Goal: Information Seeking & Learning: Check status

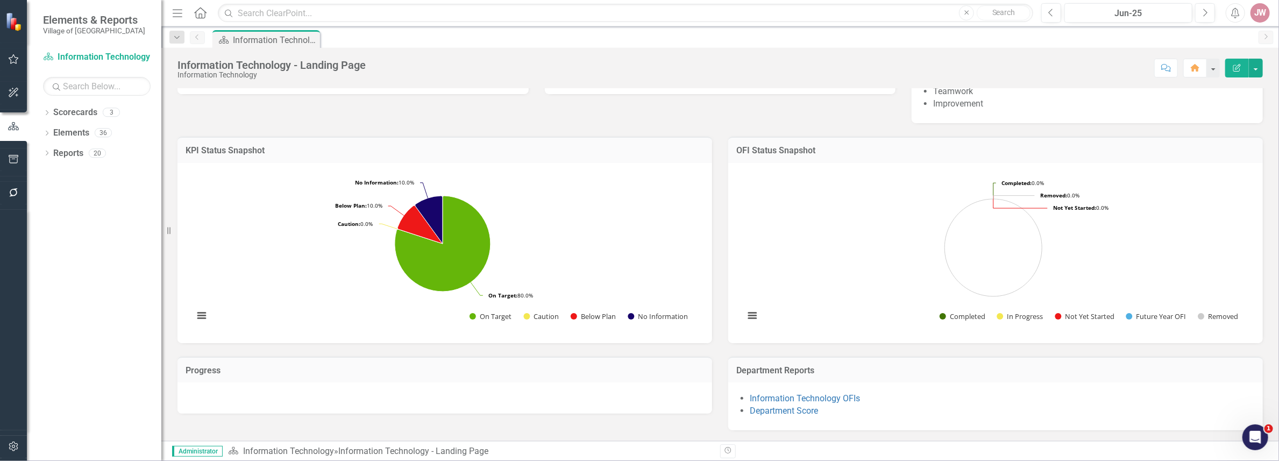
scroll to position [243, 0]
click at [792, 413] on link "Department Score" at bounding box center [784, 411] width 68 height 10
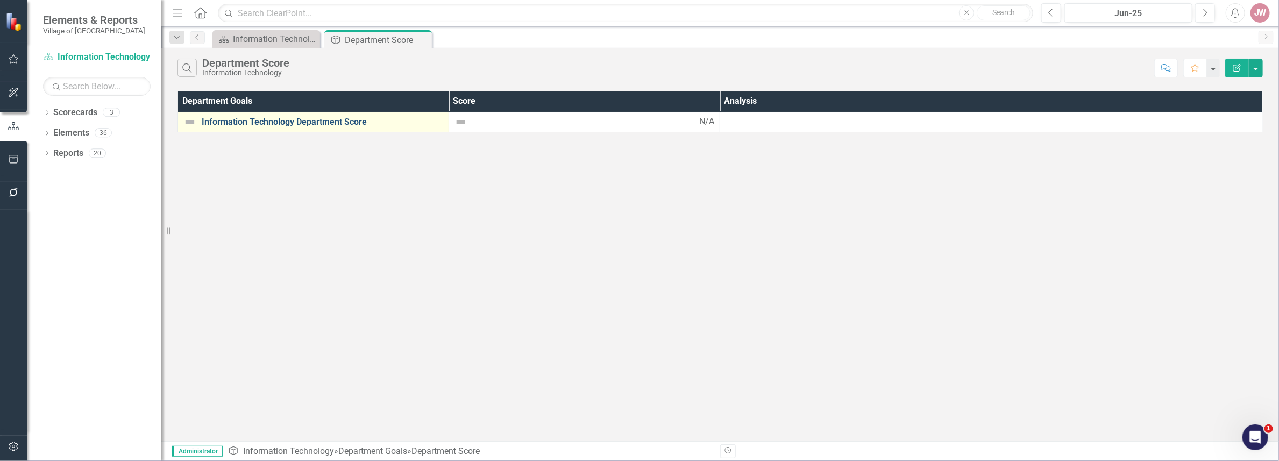
click at [300, 120] on link "Information Technology Department Score" at bounding box center [323, 122] width 242 height 10
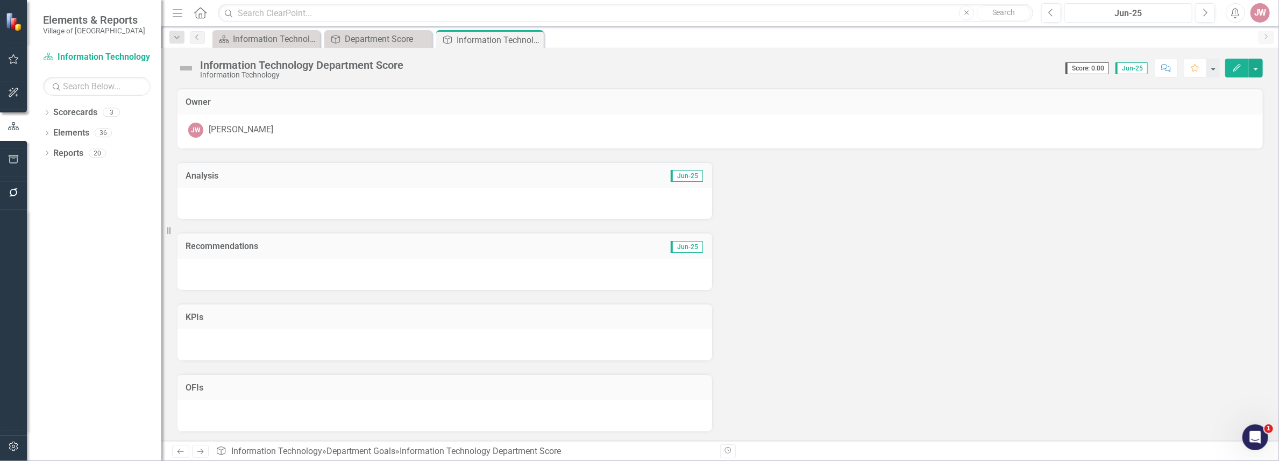
click at [1121, 10] on div "Jun-25" at bounding box center [1128, 13] width 121 height 13
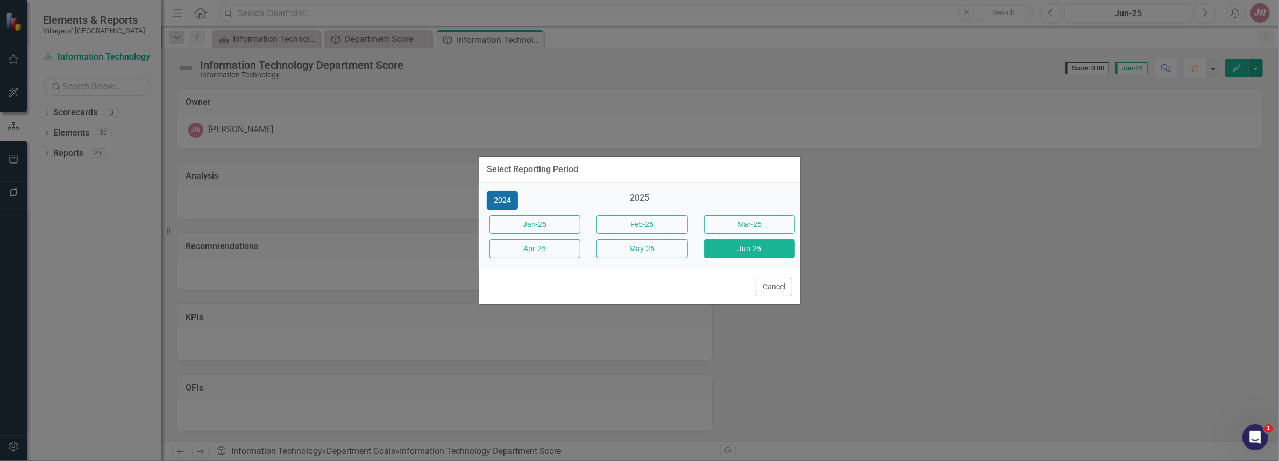
click at [502, 200] on button "2024" at bounding box center [502, 200] width 31 height 19
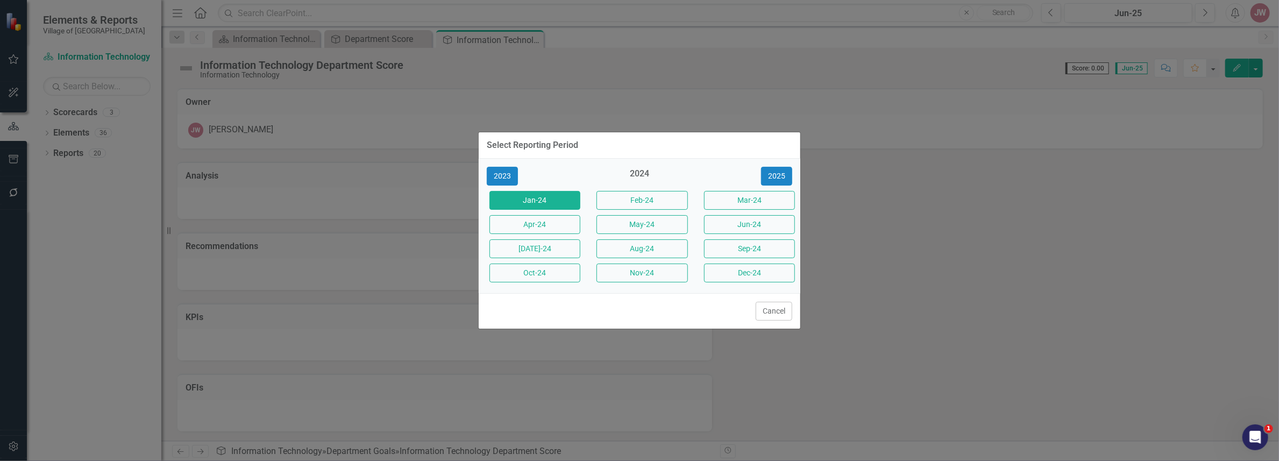
click at [545, 200] on button "Jan-24" at bounding box center [535, 200] width 91 height 19
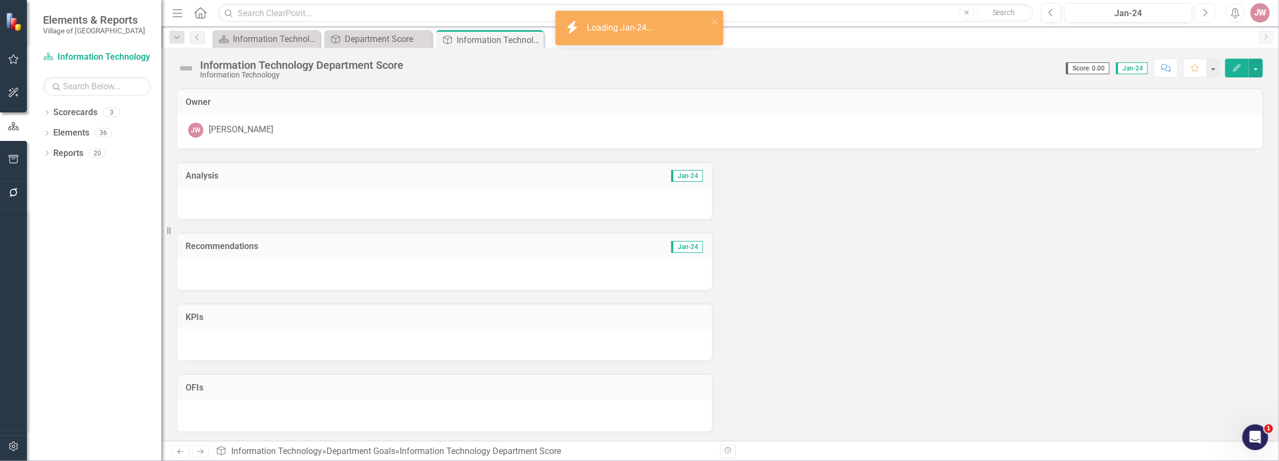
click at [1198, 16] on button "Next" at bounding box center [1205, 12] width 20 height 19
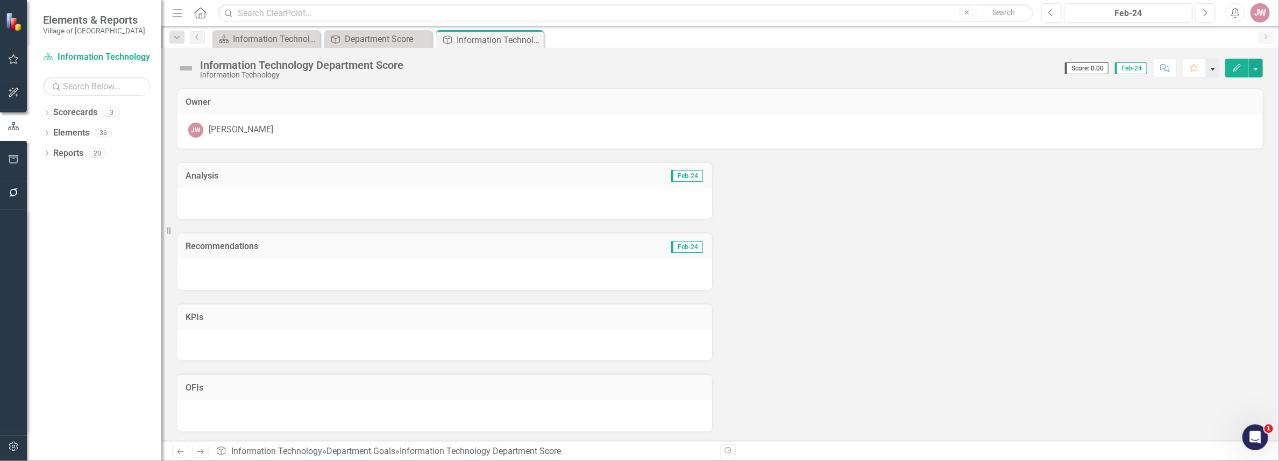
click at [1214, 71] on button "button" at bounding box center [1213, 68] width 14 height 19
click at [1256, 67] on button "button" at bounding box center [1256, 68] width 14 height 19
click at [45, 111] on icon "Dropdown" at bounding box center [47, 114] width 8 height 6
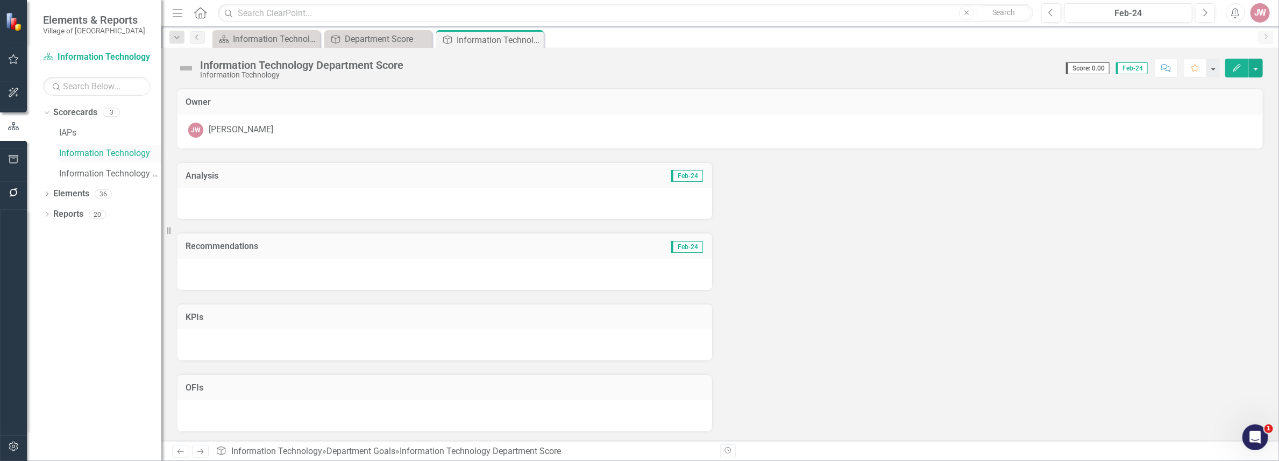
click at [91, 152] on link "Information Technology" at bounding box center [110, 153] width 102 height 12
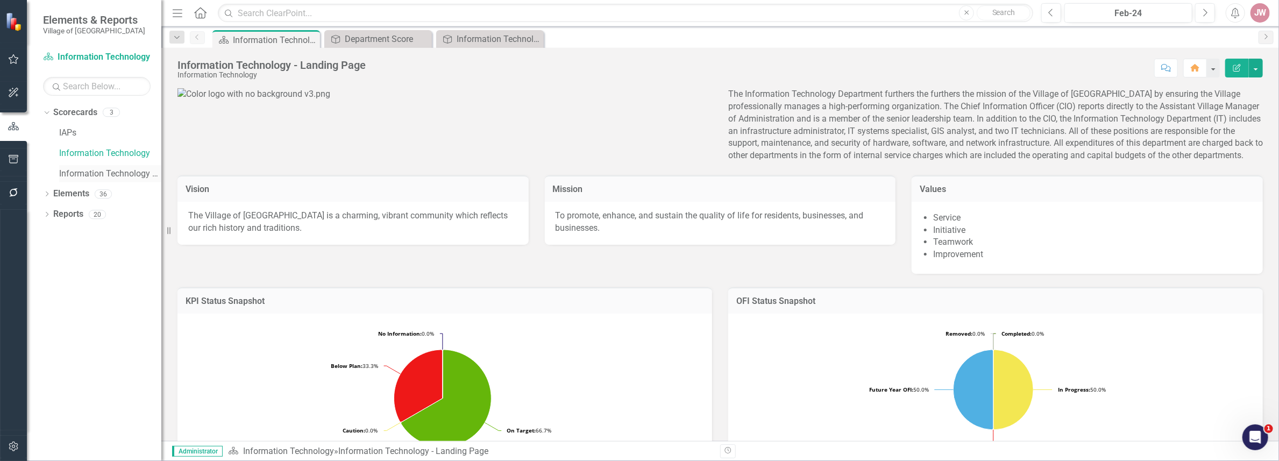
click at [117, 172] on link "Information Technology FY26" at bounding box center [110, 174] width 102 height 12
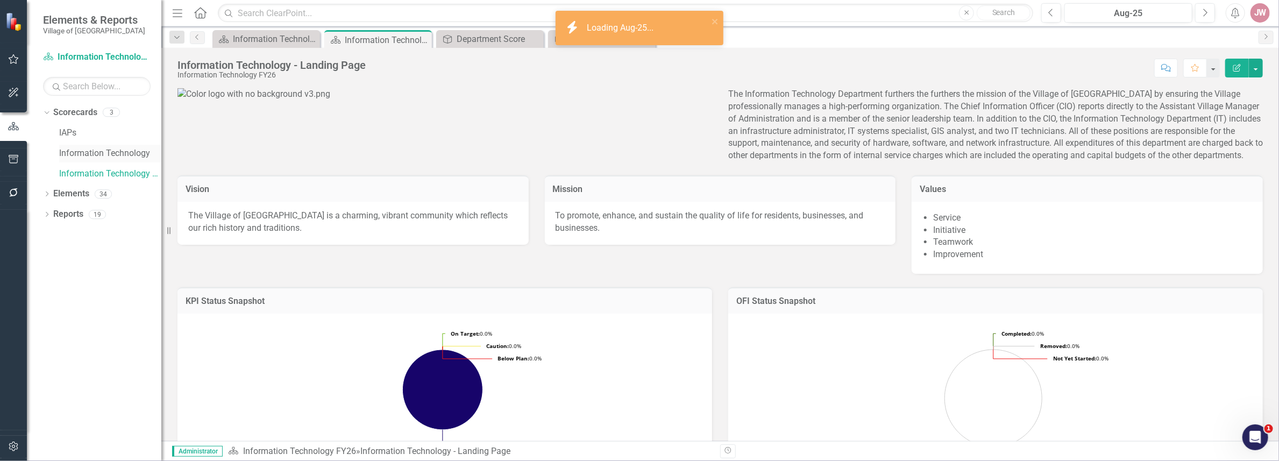
click at [118, 154] on link "Information Technology" at bounding box center [110, 153] width 102 height 12
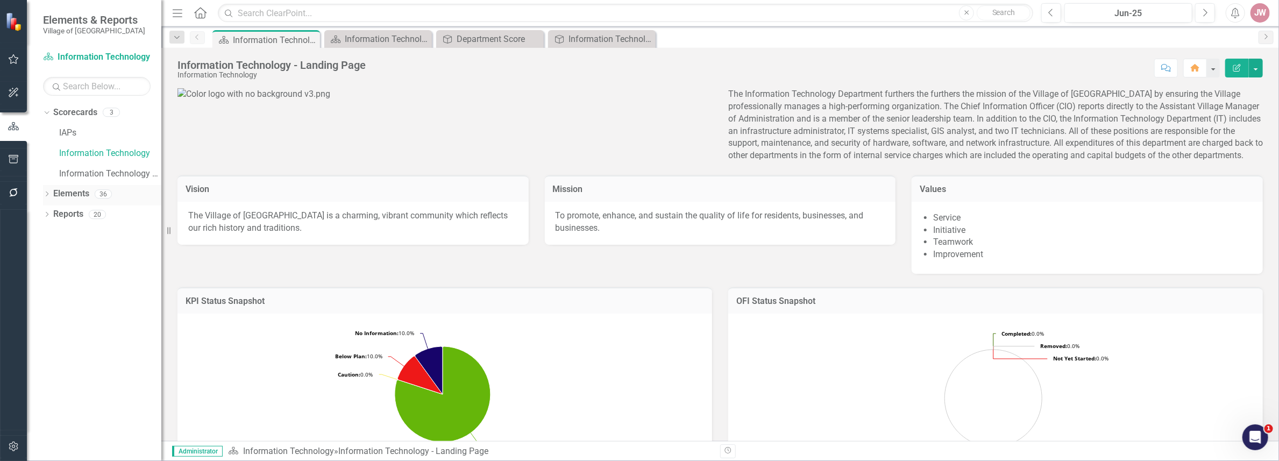
click at [48, 191] on div "Dropdown" at bounding box center [47, 195] width 8 height 9
click at [54, 235] on icon "Dropdown" at bounding box center [52, 236] width 8 height 6
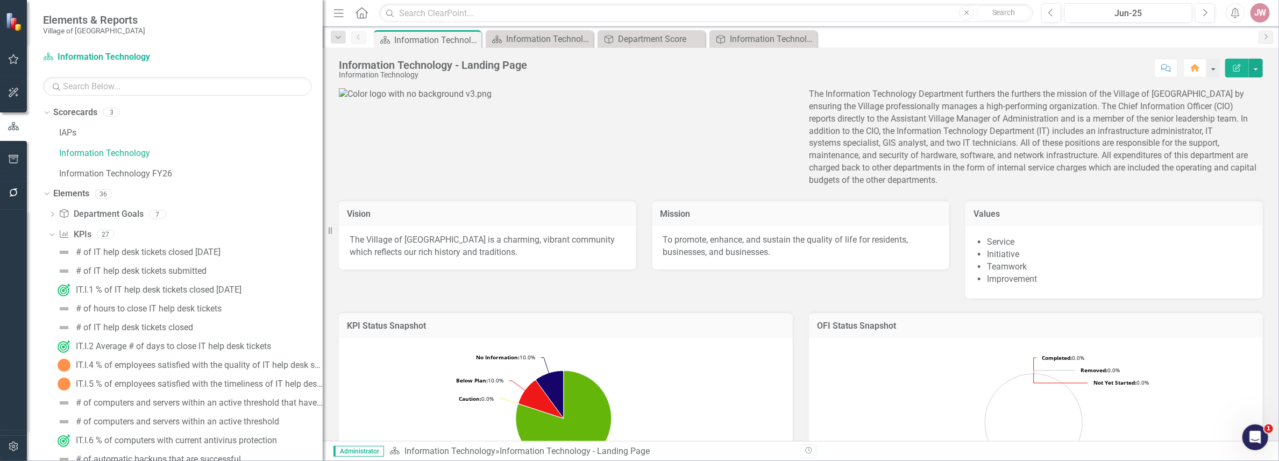
drag, startPoint x: 162, startPoint y: 256, endPoint x: 339, endPoint y: 281, distance: 179.3
click at [339, 281] on div "Elements & Reports Village of [GEOGRAPHIC_DATA] Scorecard Information Technolog…" at bounding box center [639, 230] width 1279 height 461
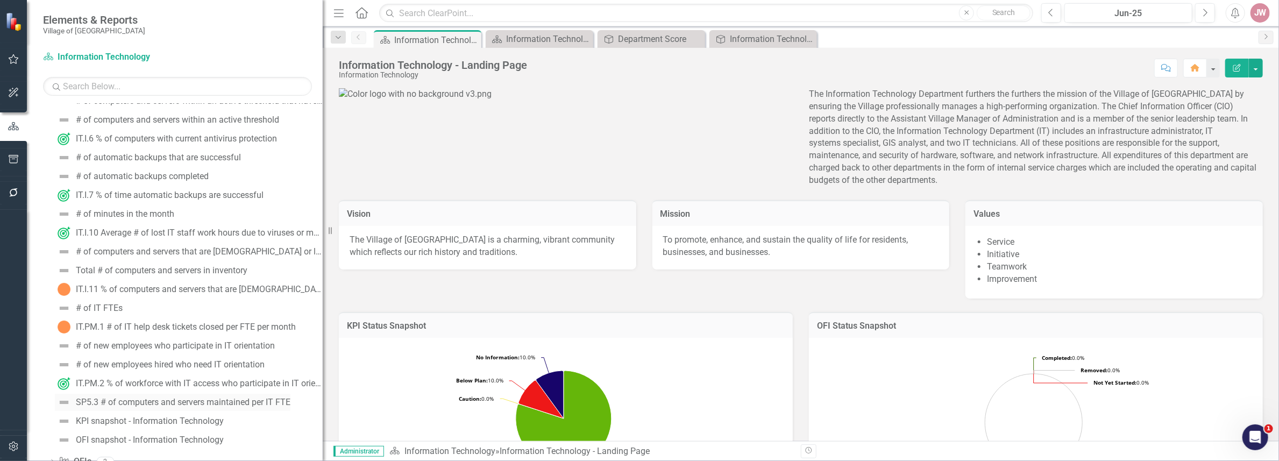
scroll to position [300, 0]
click at [146, 195] on div "IT.I.7 % of time automatic backups are successful" at bounding box center [170, 197] width 188 height 10
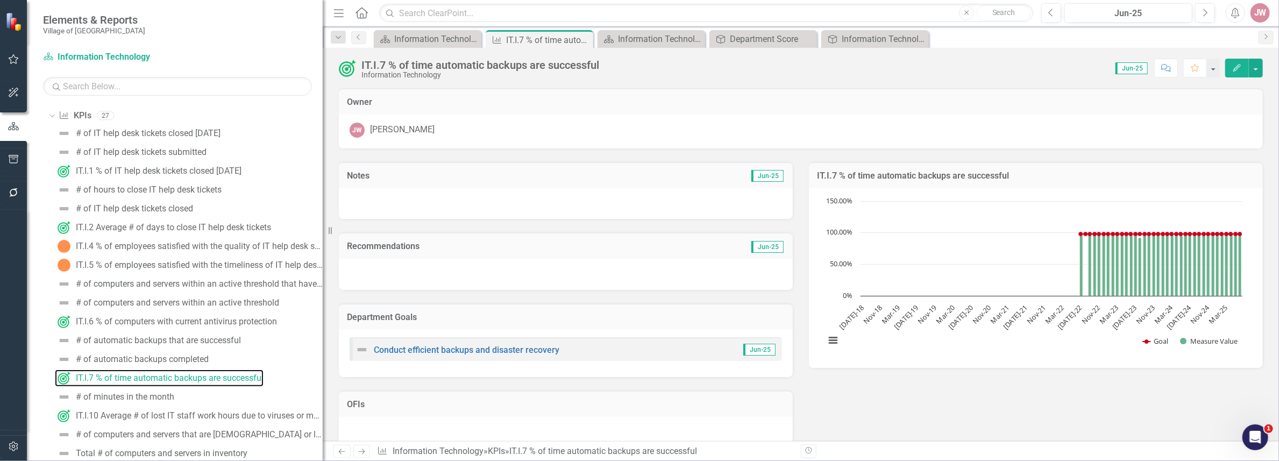
scroll to position [44, 0]
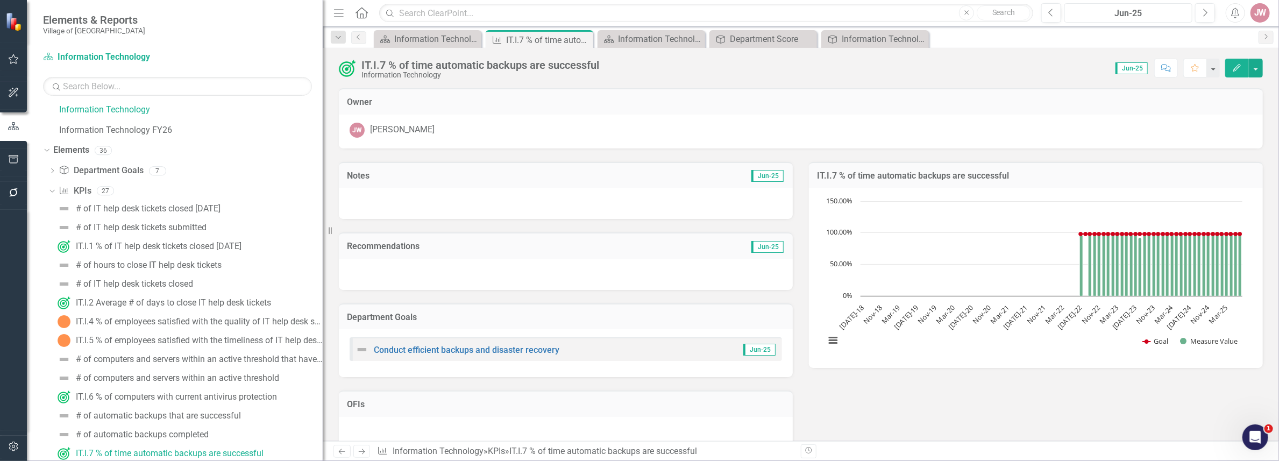
click at [1113, 13] on div "Jun-25" at bounding box center [1128, 13] width 121 height 13
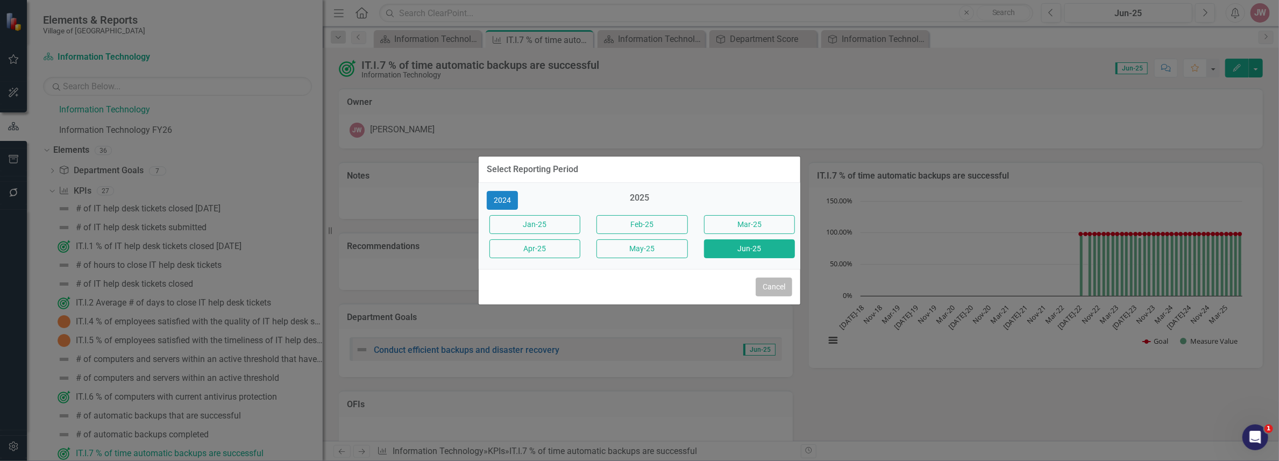
click at [774, 291] on button "Cancel" at bounding box center [774, 287] width 37 height 19
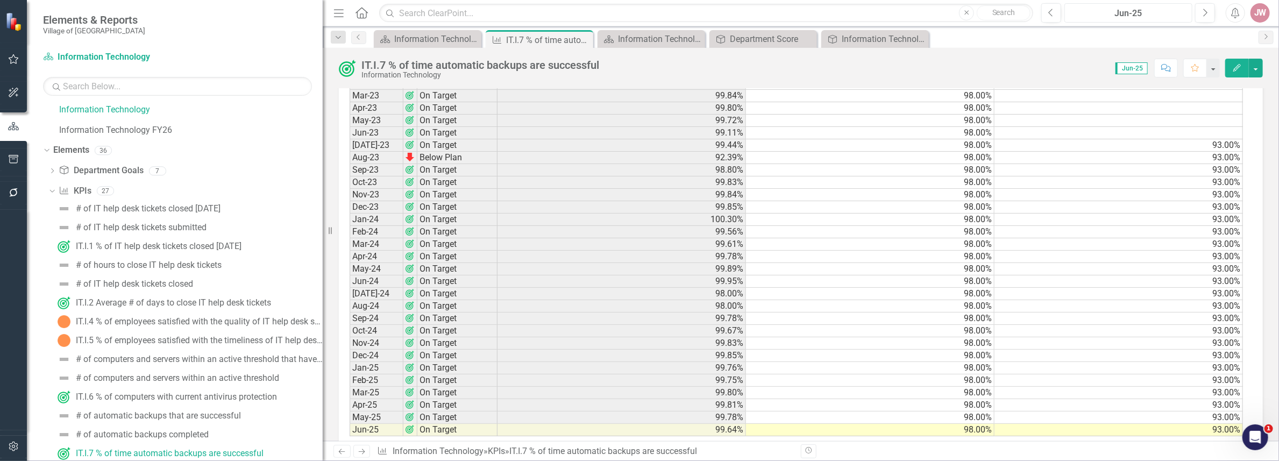
scroll to position [1130, 0]
